Goal: Book appointment/travel/reservation

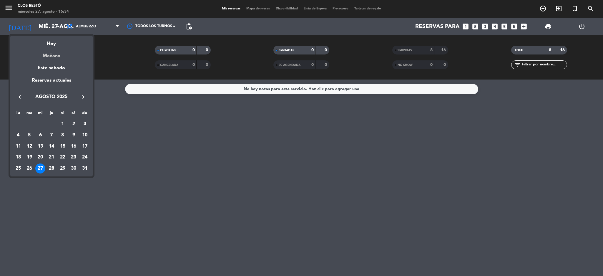
click at [53, 57] on div "Mañana" at bounding box center [51, 54] width 82 height 12
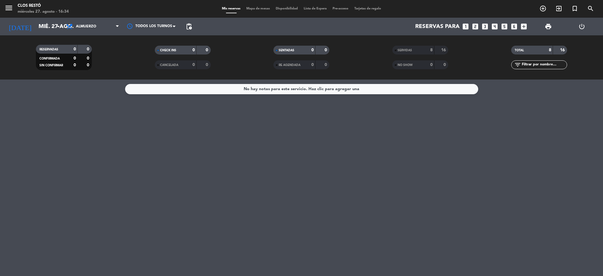
type input "jue. 28 ago."
click at [472, 24] on icon "looks_two" at bounding box center [475, 27] width 8 height 8
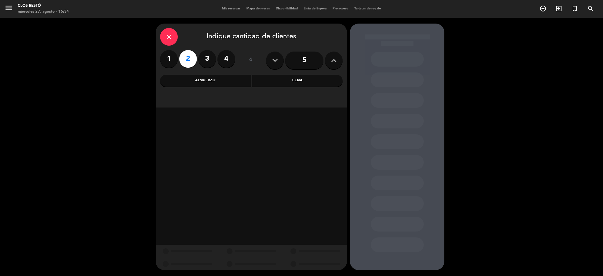
click at [229, 80] on div "Almuerzo" at bounding box center [205, 81] width 91 height 12
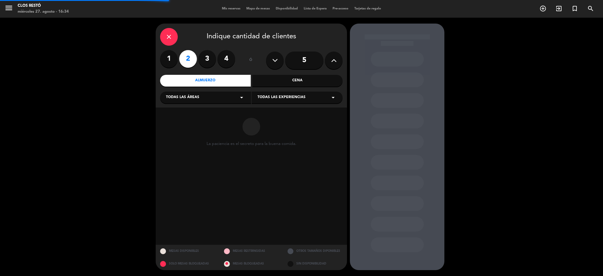
click at [275, 94] on span "Todas las experiencias" at bounding box center [281, 97] width 48 height 6
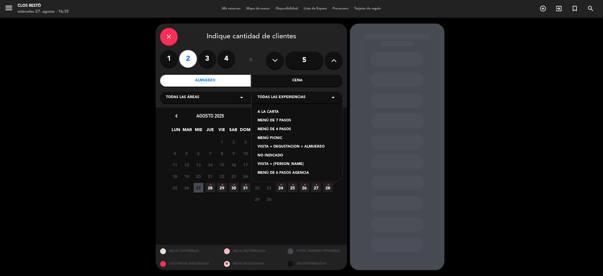
click at [269, 126] on div "MENÚ DE 4 PASOS" at bounding box center [296, 129] width 79 height 6
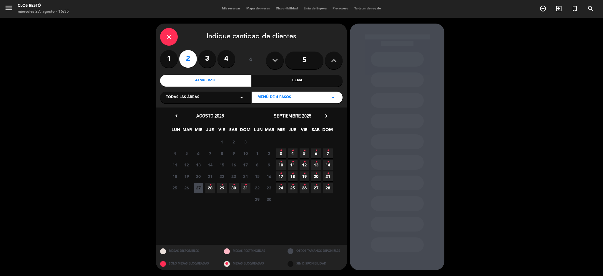
drag, startPoint x: 209, startPoint y: 187, endPoint x: 214, endPoint y: 183, distance: 6.2
click at [209, 186] on icon "•" at bounding box center [210, 184] width 2 height 9
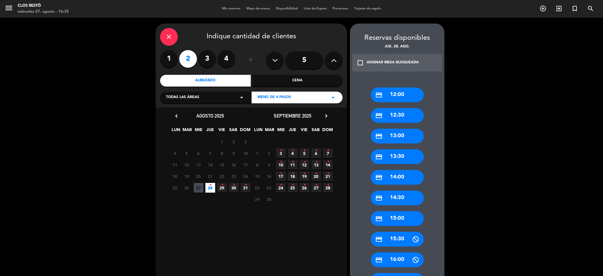
click at [382, 159] on div "credit_card 13:30" at bounding box center [397, 156] width 53 height 15
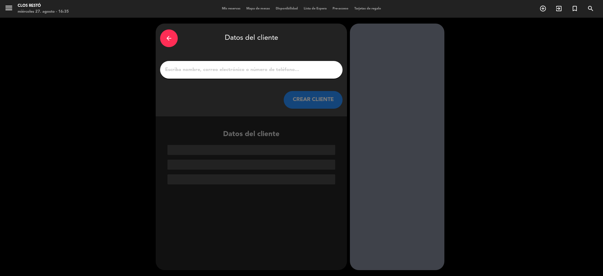
click at [263, 56] on div "arrow_back Datos del cliente CREAR CLIENTE" at bounding box center [251, 70] width 191 height 93
click at [262, 72] on input "1" at bounding box center [251, 70] width 174 height 8
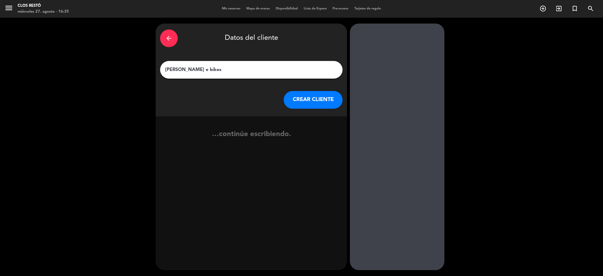
type input "[PERSON_NAME] e bikes"
click at [299, 95] on button "CREAR CLIENTE" at bounding box center [313, 100] width 59 height 18
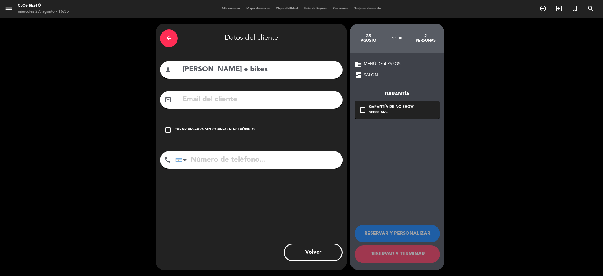
click at [283, 158] on input "tel" at bounding box center [258, 160] width 167 height 18
click at [263, 94] on input "text" at bounding box center [260, 100] width 156 height 12
paste input "[EMAIL_ADDRESS][DOMAIN_NAME]"
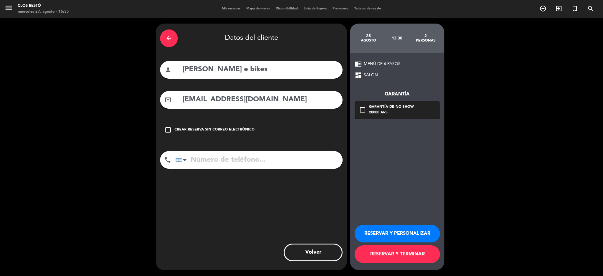
type input "[EMAIL_ADDRESS][DOMAIN_NAME]"
click at [316, 156] on input "tel" at bounding box center [258, 160] width 167 height 18
paste input "[PHONE_NUMBER]"
type input "[PHONE_NUMBER]"
click at [393, 112] on div "20000 ARS" at bounding box center [391, 113] width 45 height 6
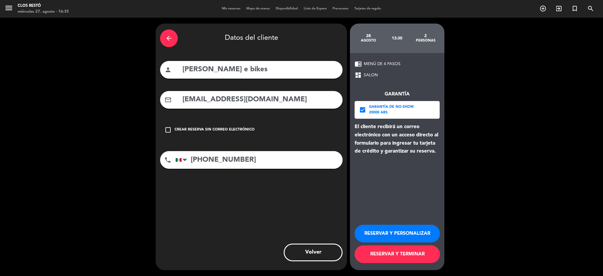
click at [393, 234] on button "RESERVAR Y PERSONALIZAR" at bounding box center [396, 233] width 85 height 18
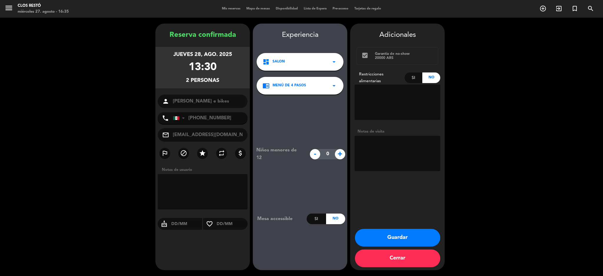
click at [418, 233] on button "Guardar" at bounding box center [397, 238] width 85 height 18
